Goal: Go to known website: Access a specific website the user already knows

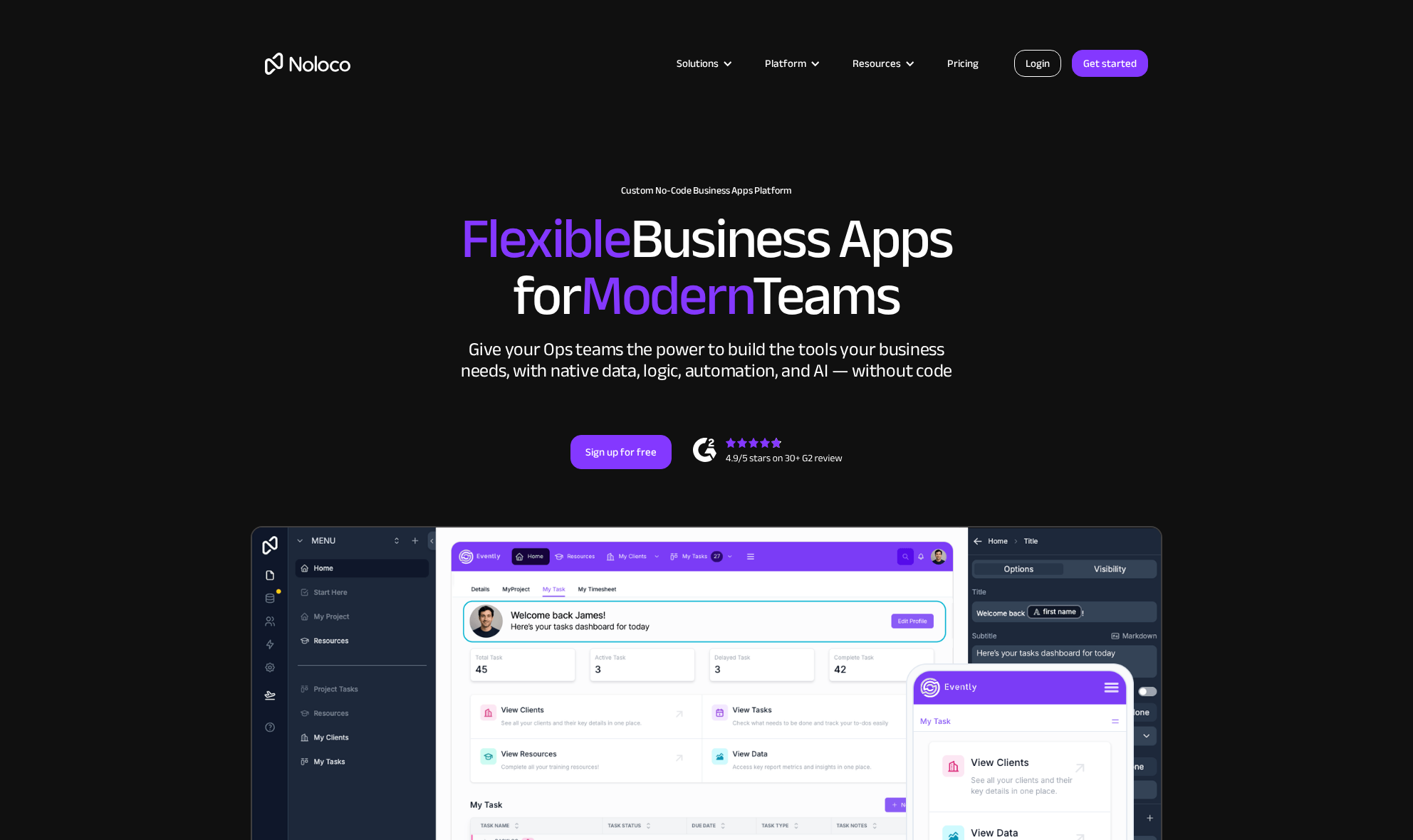
click at [1050, 62] on link "Login" at bounding box center [1037, 63] width 47 height 27
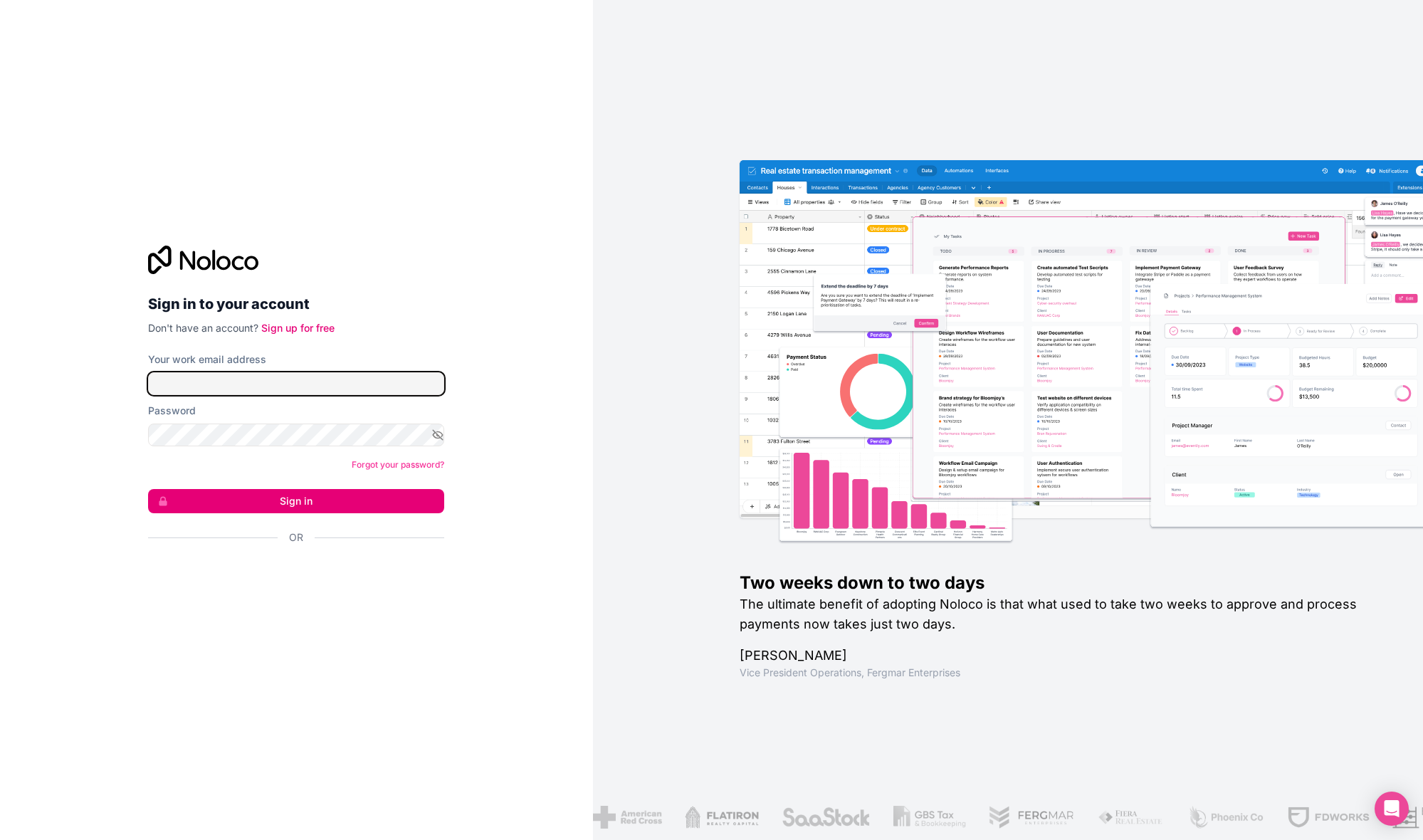
type input "[PERSON_NAME][EMAIL_ADDRESS][DOMAIN_NAME]"
click at [296, 501] on button "Sign in" at bounding box center [296, 501] width 296 height 24
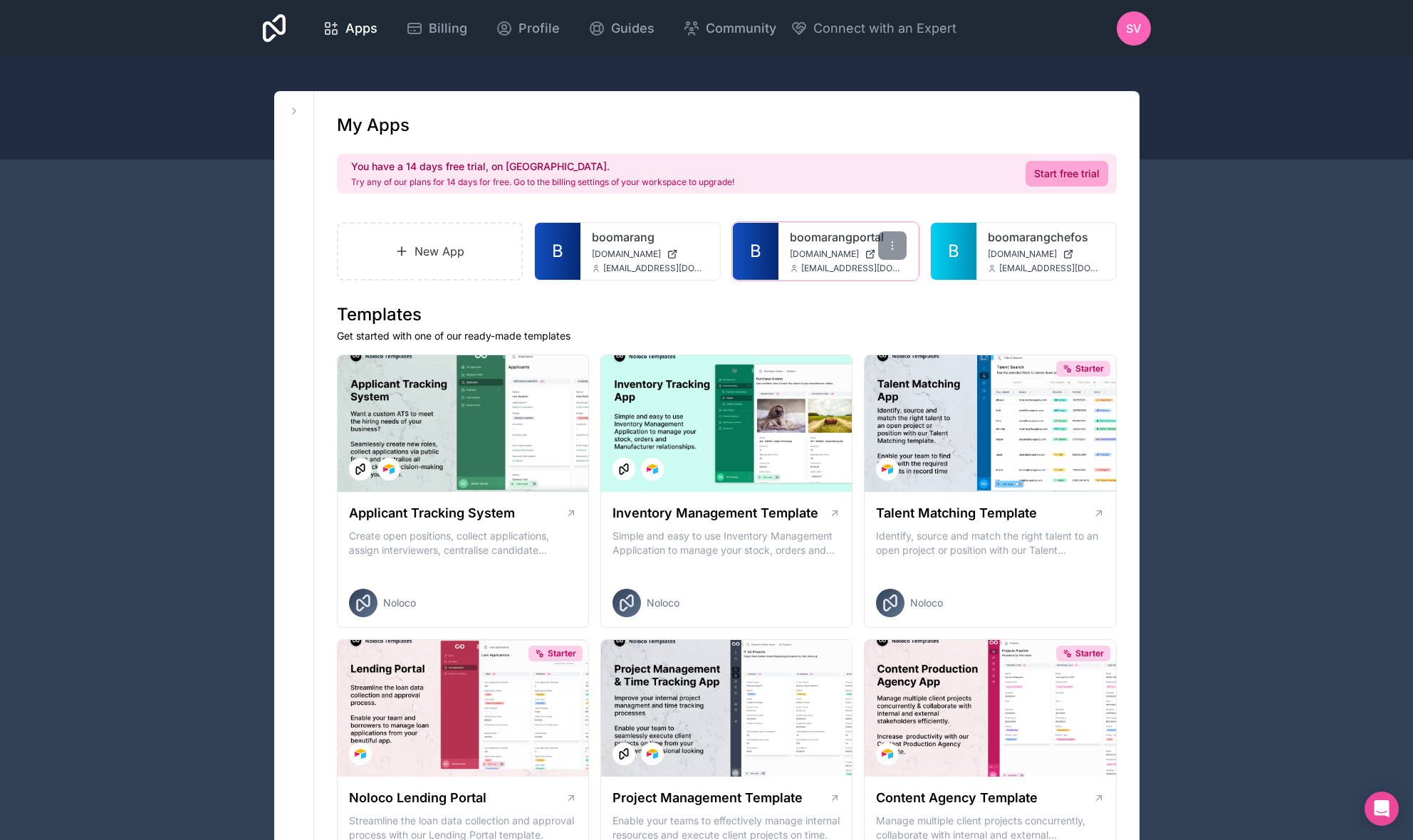
click at [807, 252] on span "[DOMAIN_NAME]" at bounding box center [825, 254] width 69 height 11
click at [833, 260] on div "boomarangportal [DOMAIN_NAME] [EMAIL_ADDRESS][DOMAIN_NAME]" at bounding box center [848, 251] width 140 height 57
click at [830, 257] on span "[DOMAIN_NAME]" at bounding box center [825, 254] width 69 height 11
click at [807, 249] on span "[DOMAIN_NAME]" at bounding box center [825, 254] width 69 height 11
